Goal: Task Accomplishment & Management: Use online tool/utility

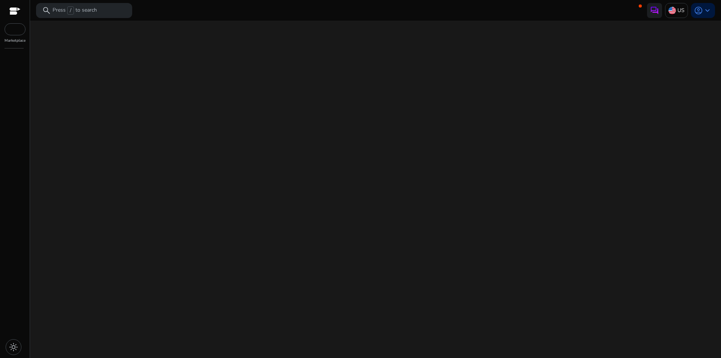
drag, startPoint x: 0, startPoint y: 0, endPoint x: 149, endPoint y: 84, distance: 170.9
click at [149, 84] on div "We are getting things ready for you..." at bounding box center [375, 189] width 685 height 337
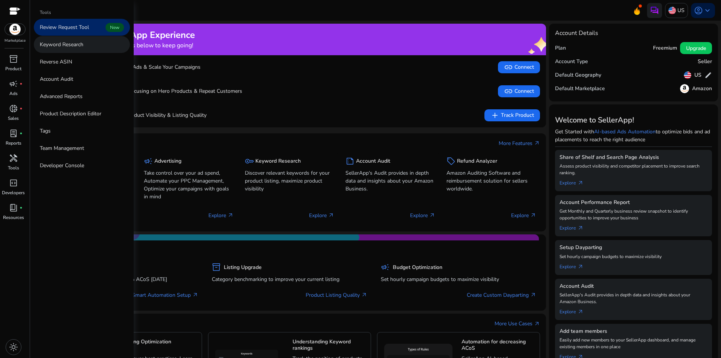
click at [59, 48] on p "Keyword Research" at bounding box center [62, 45] width 44 height 8
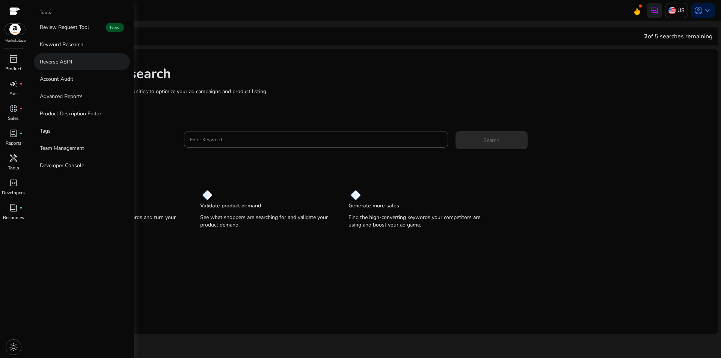
click at [59, 64] on p "Reverse ASIN" at bounding box center [56, 62] width 32 height 8
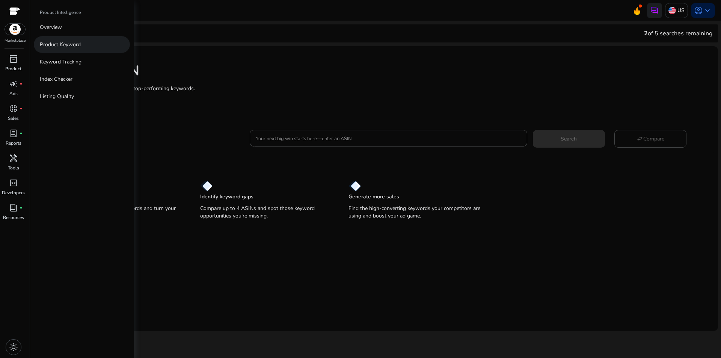
click at [61, 49] on link "Product Keyword" at bounding box center [82, 44] width 96 height 17
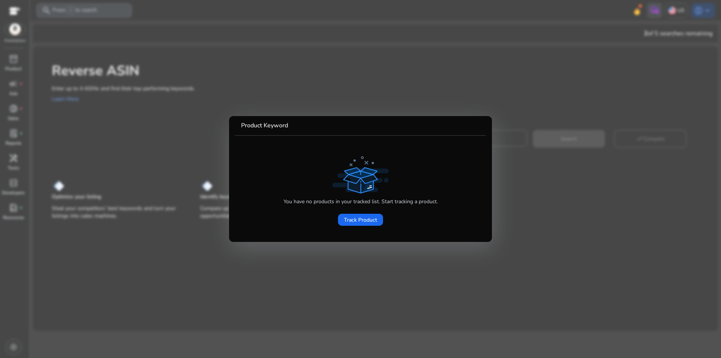
click at [101, 68] on div at bounding box center [360, 179] width 721 height 358
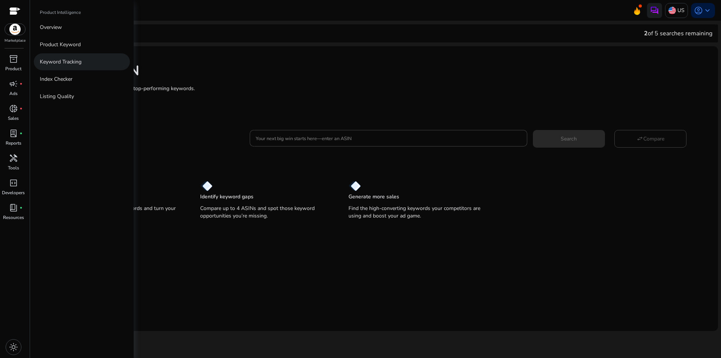
click at [56, 56] on link "Keyword Tracking" at bounding box center [82, 61] width 96 height 17
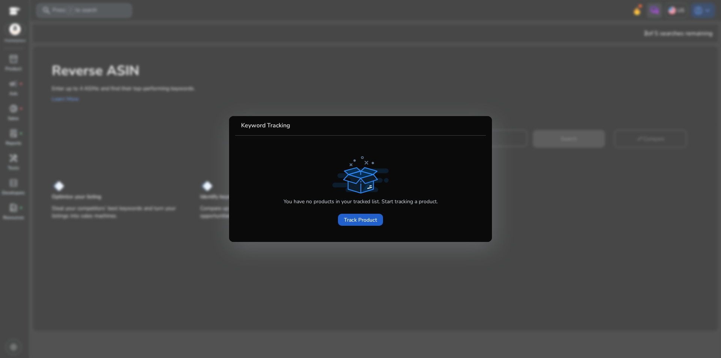
click at [359, 215] on span at bounding box center [360, 220] width 45 height 18
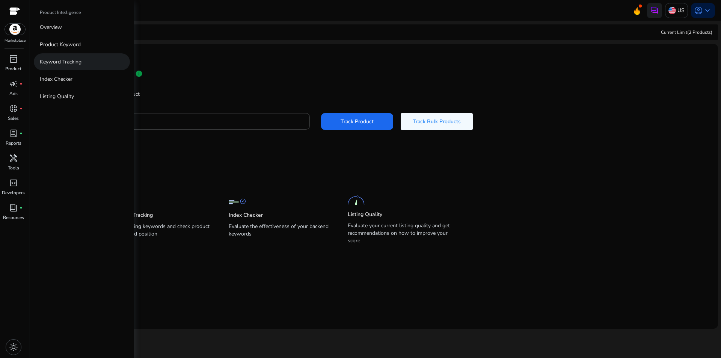
click at [53, 65] on p "Keyword Tracking" at bounding box center [61, 62] width 42 height 8
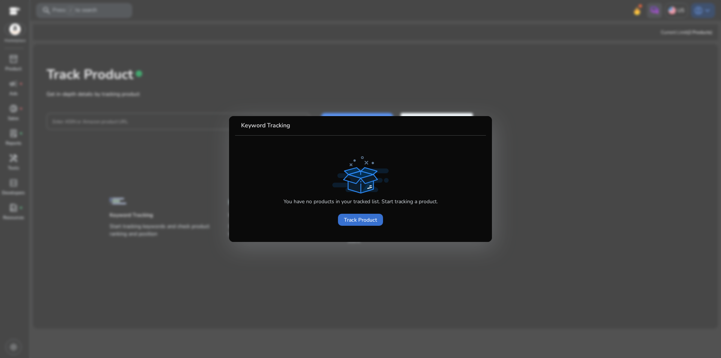
click at [350, 220] on span "Track Product" at bounding box center [360, 220] width 33 height 8
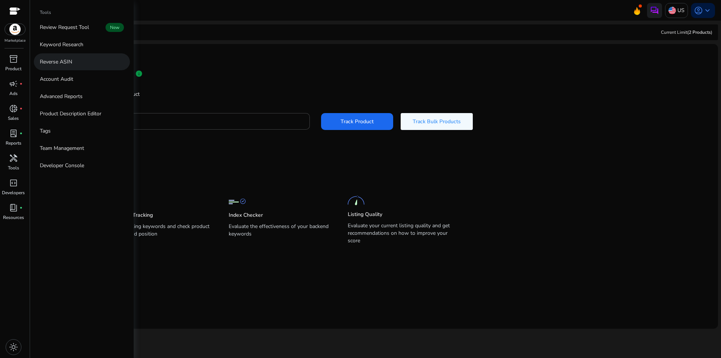
click at [71, 66] on link "Reverse ASIN" at bounding box center [82, 61] width 96 height 17
